Goal: Information Seeking & Learning: Check status

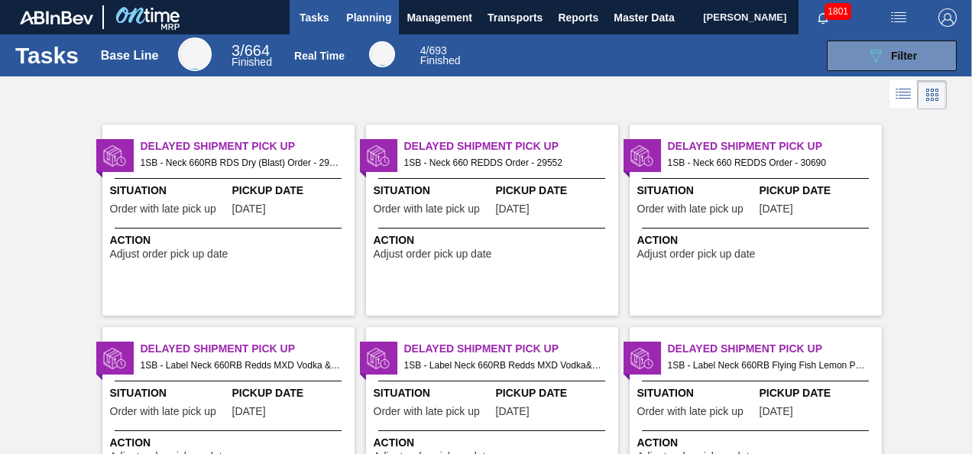
click at [372, 23] on span "Planning" at bounding box center [368, 17] width 45 height 18
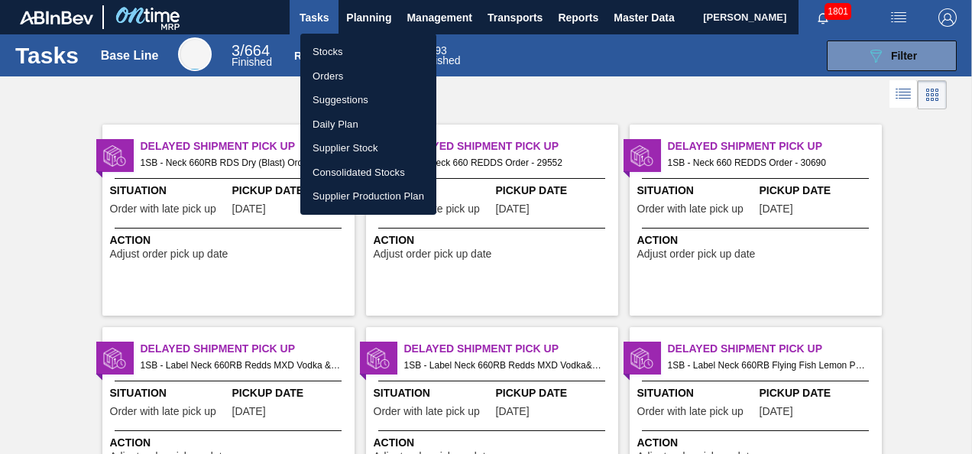
click at [341, 52] on li "Stocks" at bounding box center [368, 52] width 136 height 24
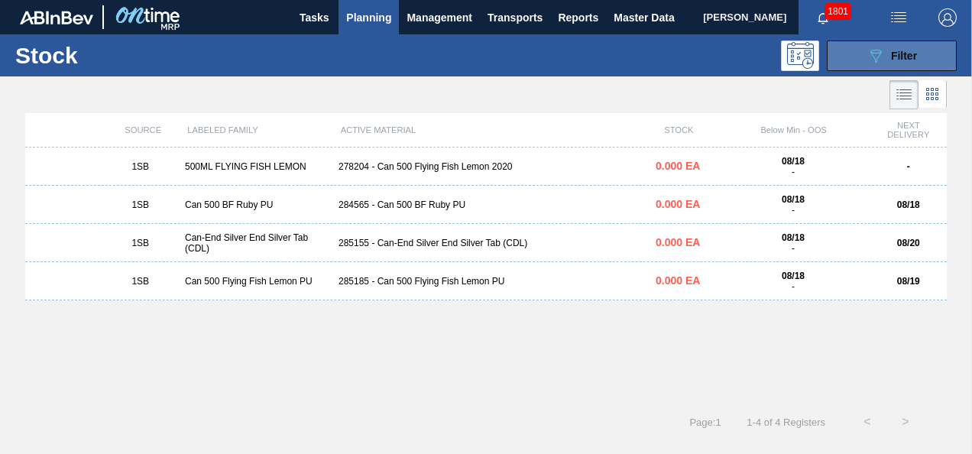
click at [891, 53] on span "Filter" at bounding box center [904, 56] width 26 height 12
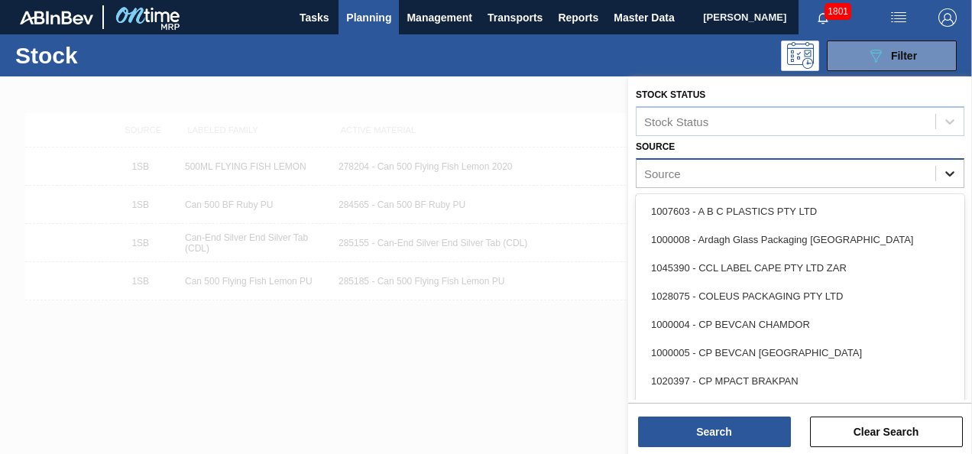
click at [942, 173] on icon at bounding box center [949, 173] width 15 height 15
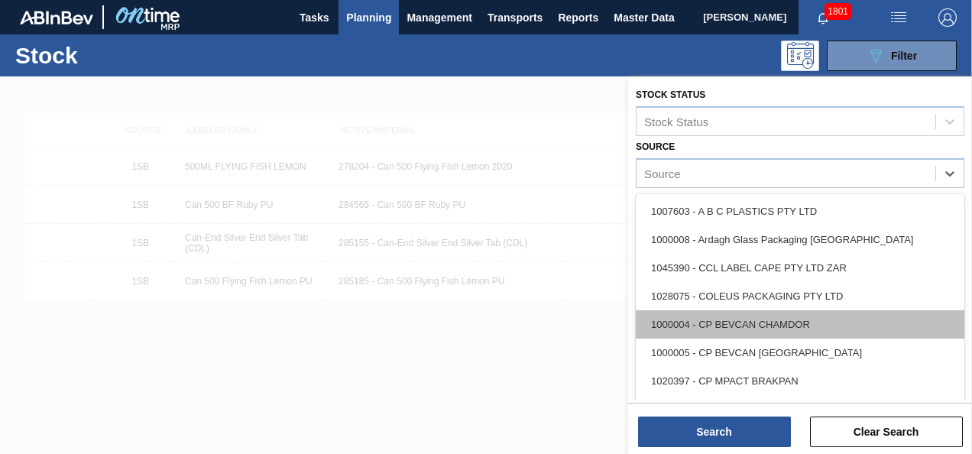
click at [735, 325] on div "1000004 - CP BEVCAN CHAMDOR" at bounding box center [800, 324] width 329 height 28
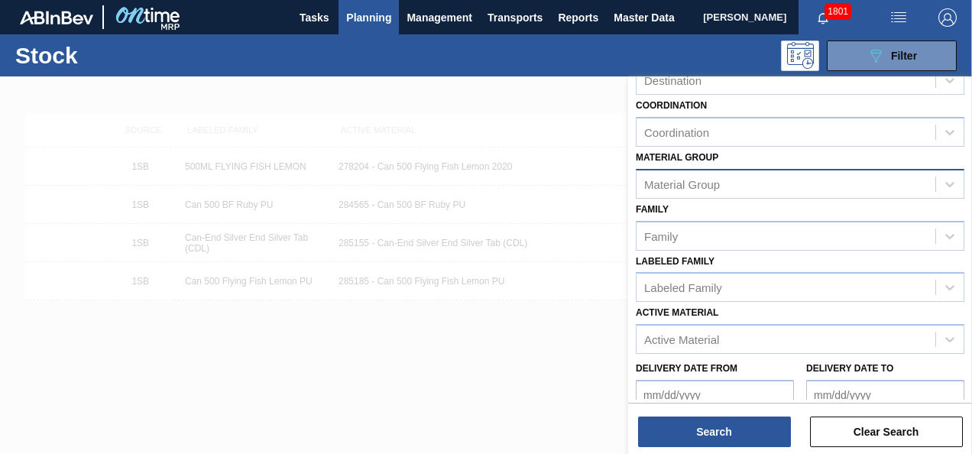
scroll to position [277, 0]
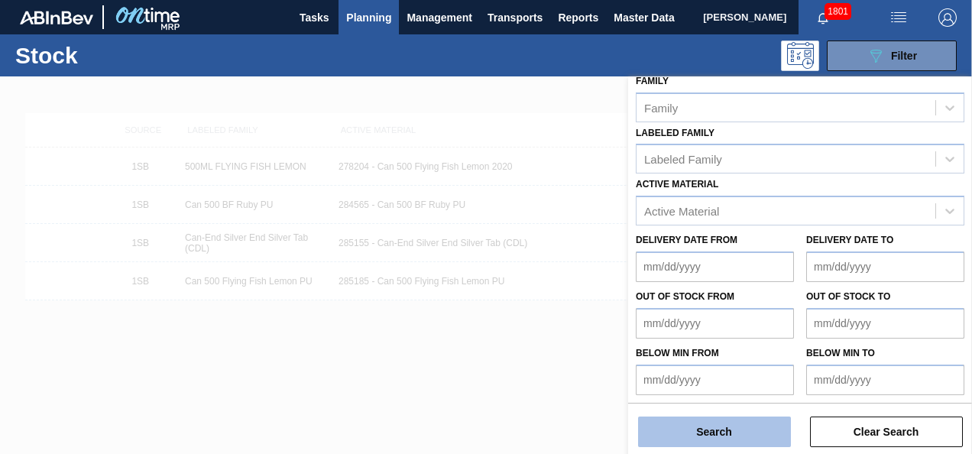
click at [699, 428] on button "Search" at bounding box center [714, 432] width 153 height 31
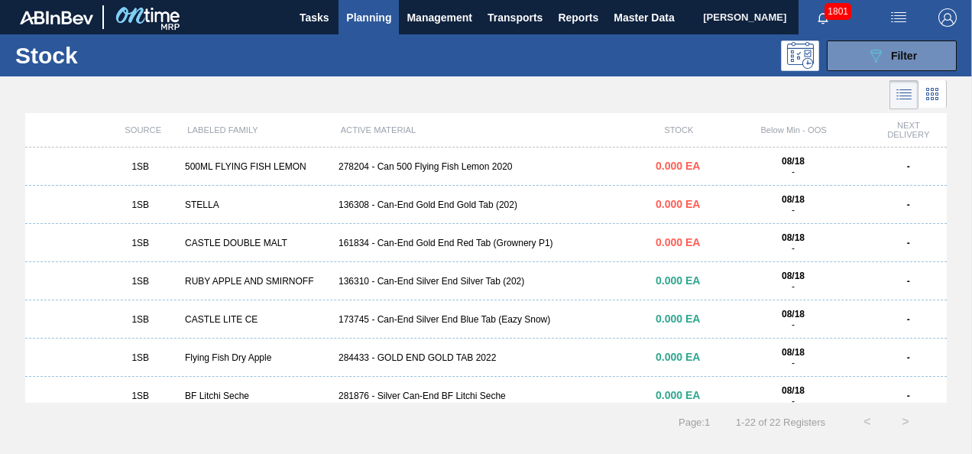
click at [263, 164] on div "500ML FLYING FISH LEMON" at bounding box center [256, 166] width 154 height 11
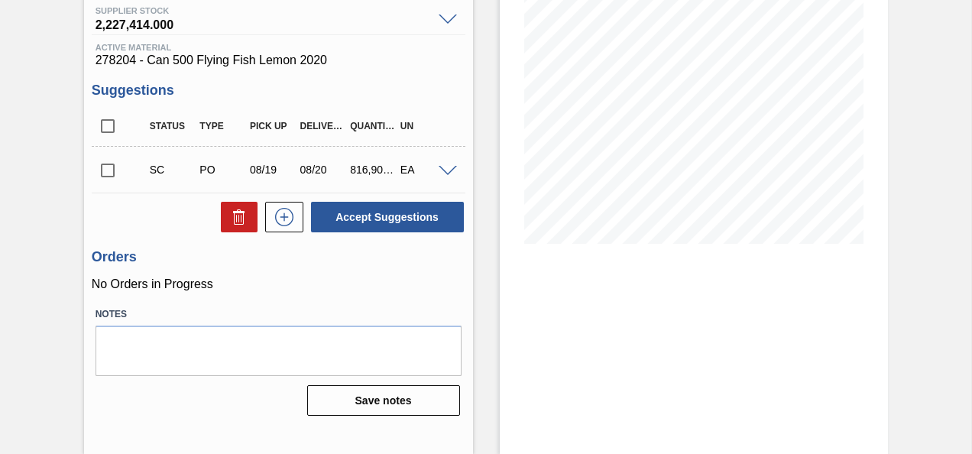
scroll to position [127, 0]
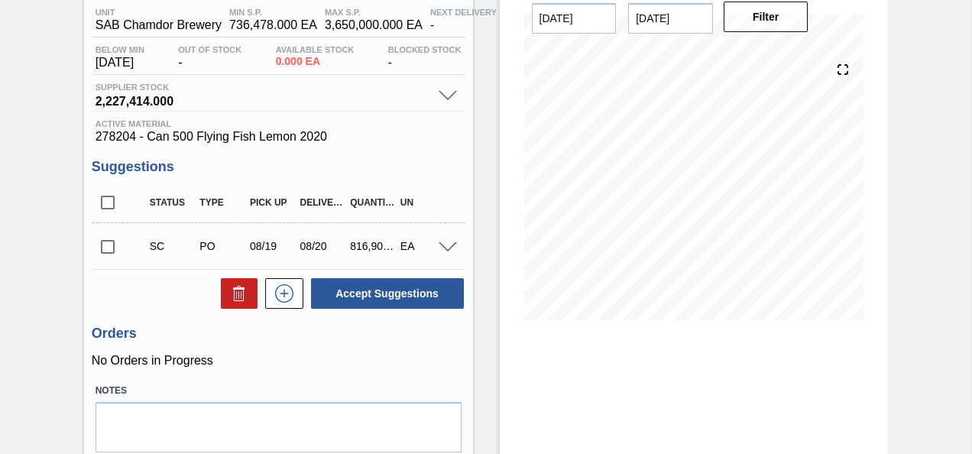
click at [446, 248] on span at bounding box center [448, 247] width 18 height 11
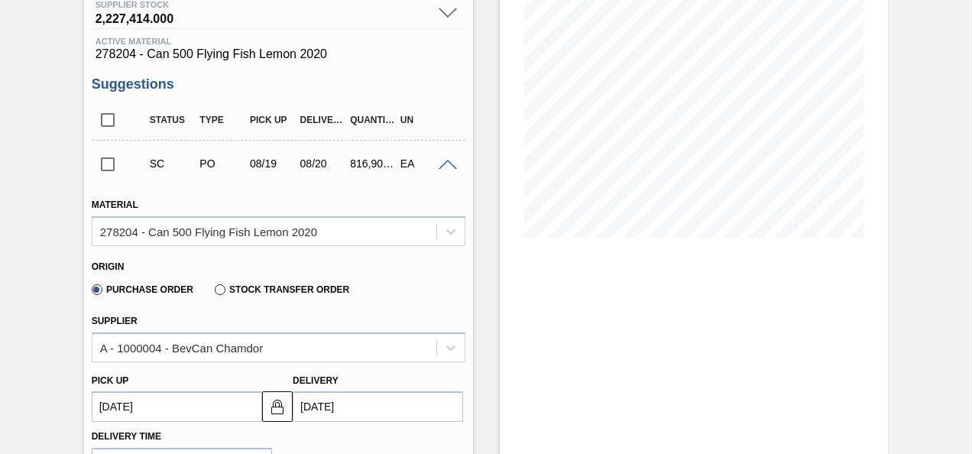
scroll to position [0, 0]
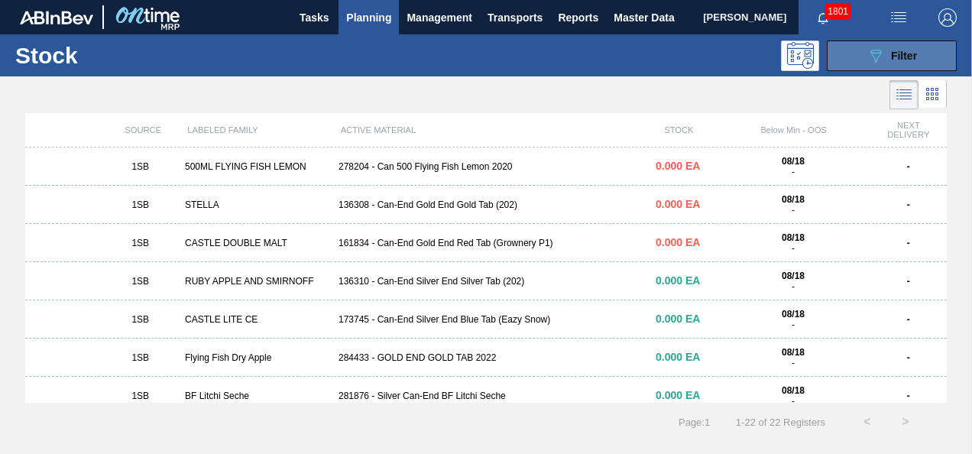
click at [864, 47] on button "089F7B8B-B2A5-4AFE-B5C0-19BA573D28AC Filter" at bounding box center [892, 56] width 130 height 31
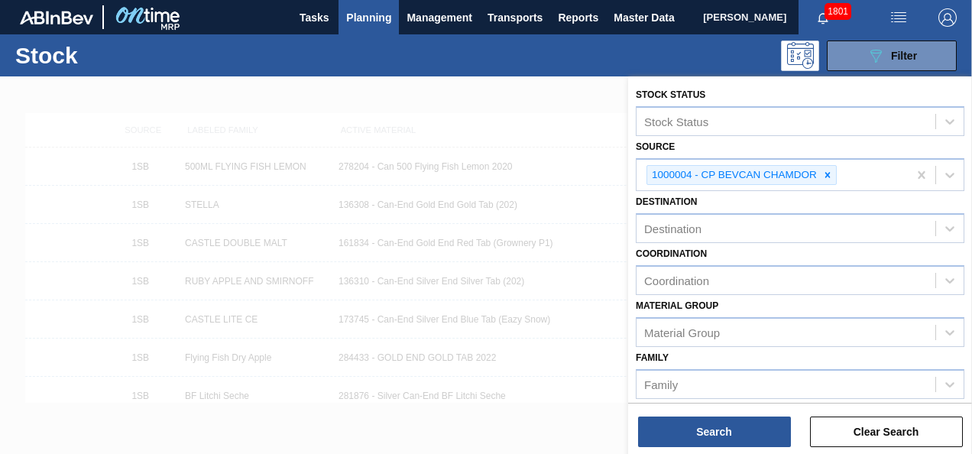
click at [833, 17] on span "1801" at bounding box center [838, 11] width 27 height 17
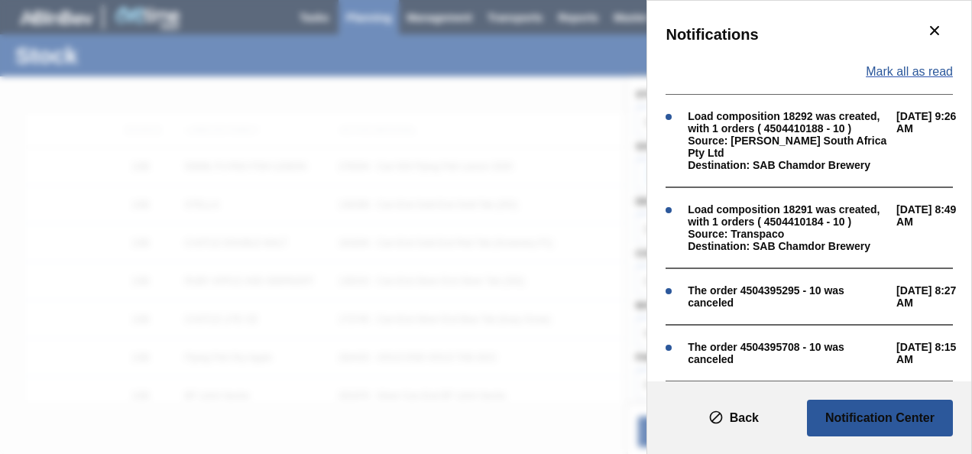
click at [894, 76] on span "Mark all as read" at bounding box center [909, 72] width 87 height 14
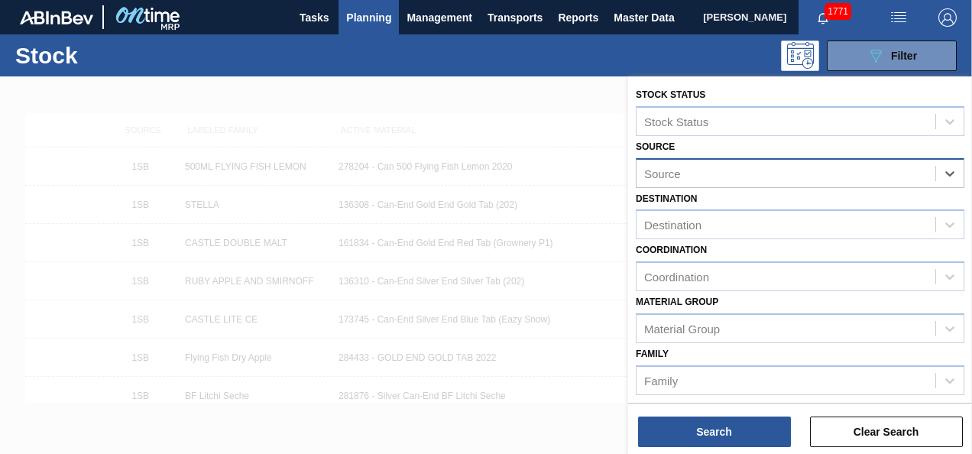
click at [827, 20] on icon "button" at bounding box center [824, 18] width 10 height 11
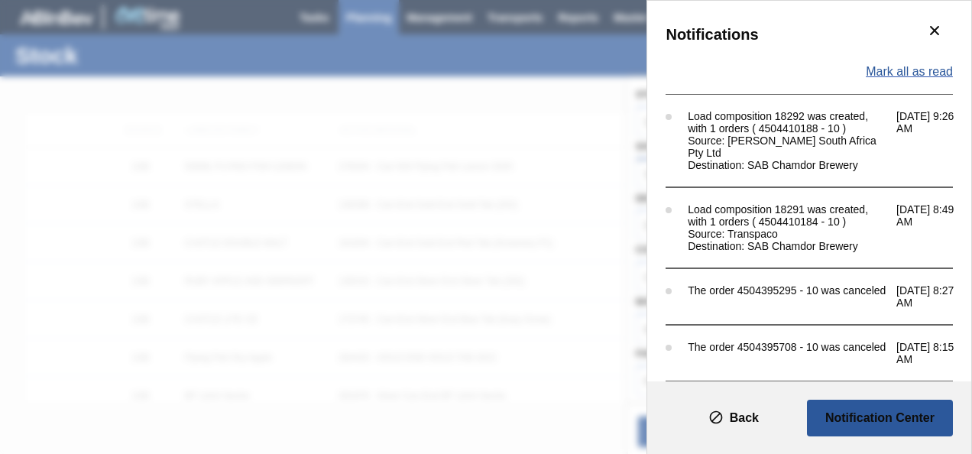
click at [903, 72] on span "Mark all as read" at bounding box center [909, 72] width 87 height 14
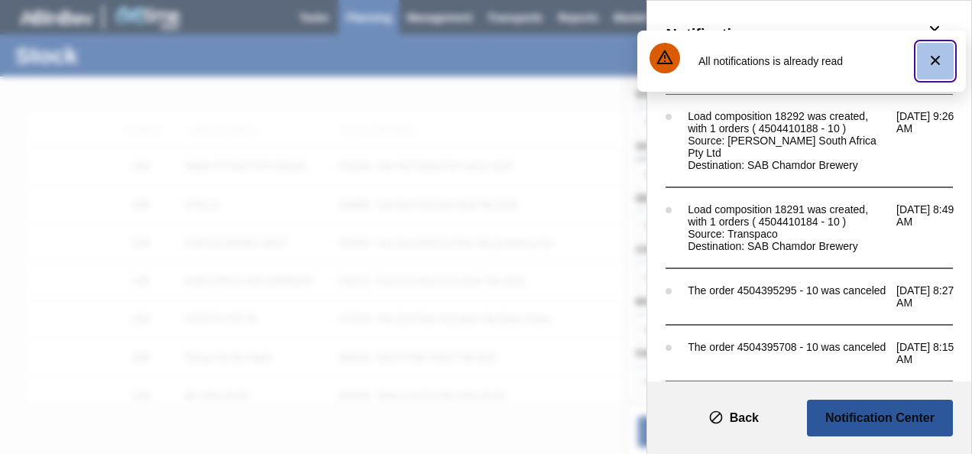
click at [932, 58] on icon "botão de ícone" at bounding box center [935, 60] width 18 height 18
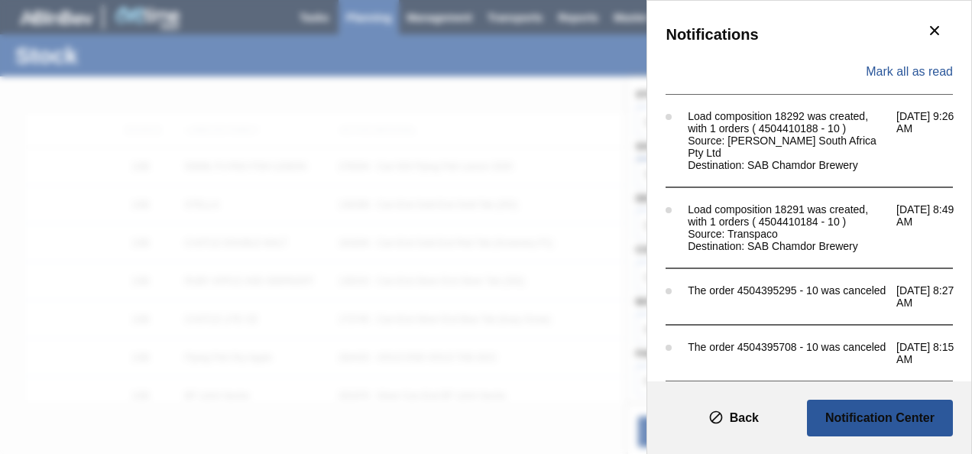
click at [571, 186] on div "Notifications Mark all as read Load composition 18292 was created, with 1 order…" at bounding box center [486, 227] width 972 height 454
click at [929, 31] on icon "botão de ícone" at bounding box center [935, 30] width 18 height 18
